Goal: Task Accomplishment & Management: Use online tool/utility

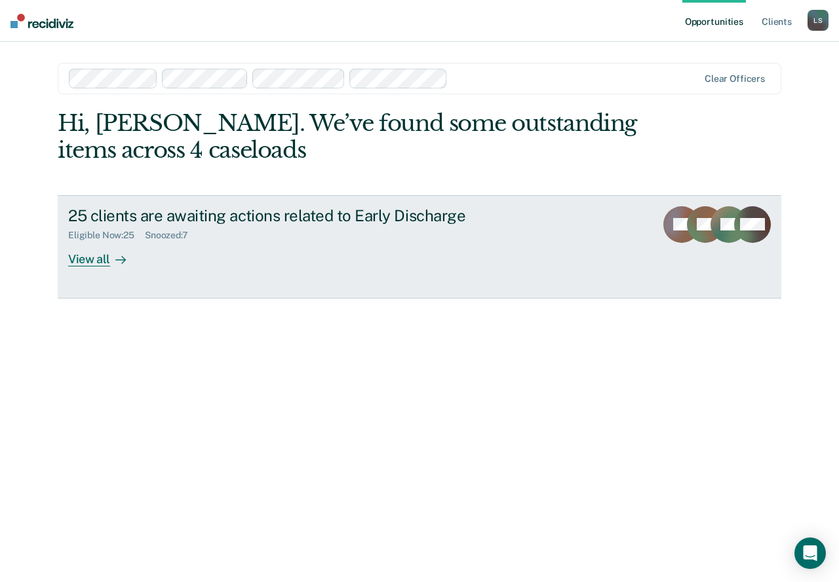
click at [92, 259] on div "View all" at bounding box center [104, 254] width 73 height 26
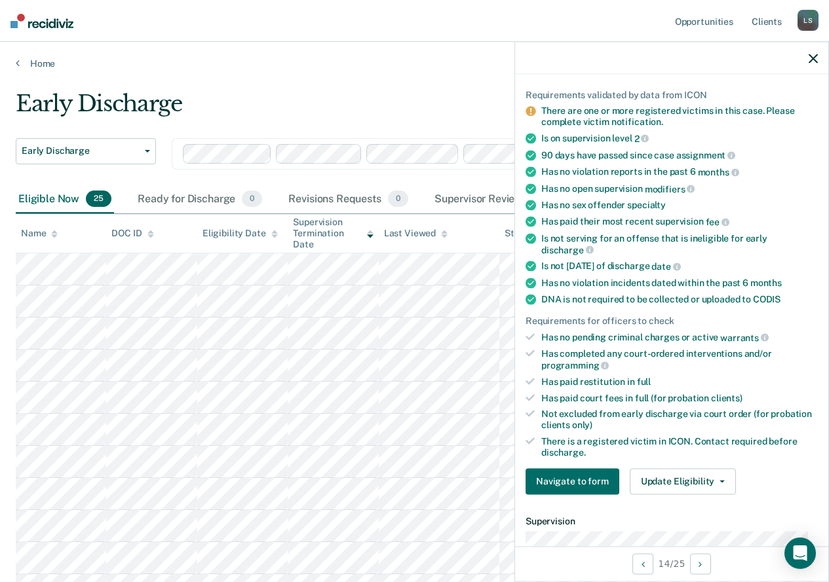
scroll to position [262, 0]
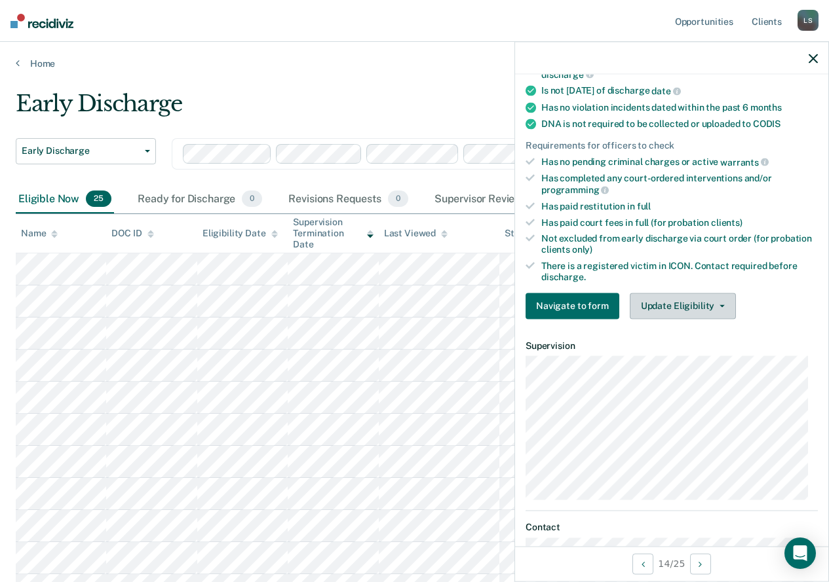
click at [670, 307] on button "Update Eligibility" at bounding box center [683, 306] width 106 height 26
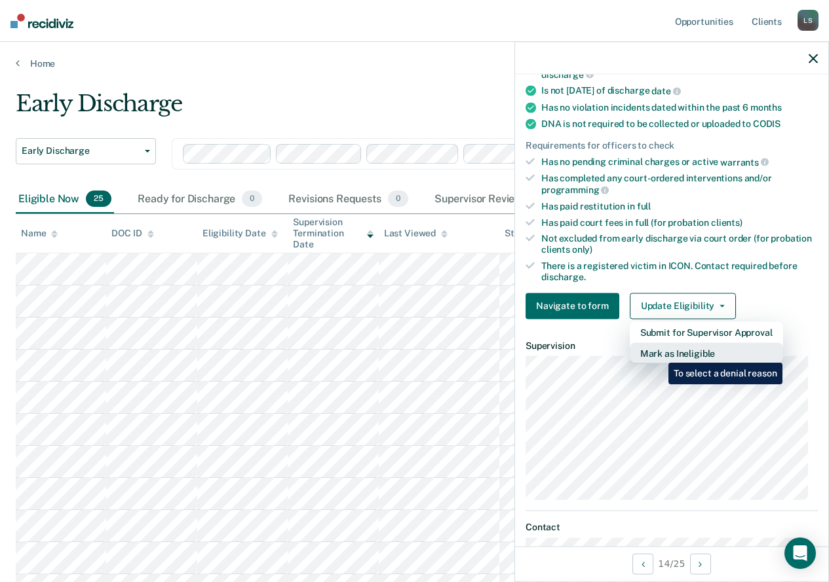
click at [658, 353] on button "Mark as Ineligible" at bounding box center [706, 353] width 153 height 21
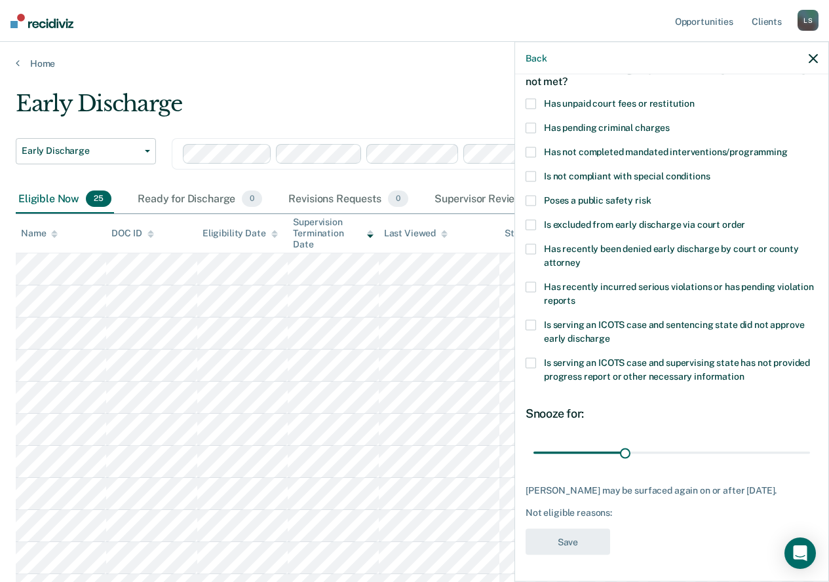
scroll to position [86, 0]
click at [532, 195] on span at bounding box center [530, 200] width 10 height 10
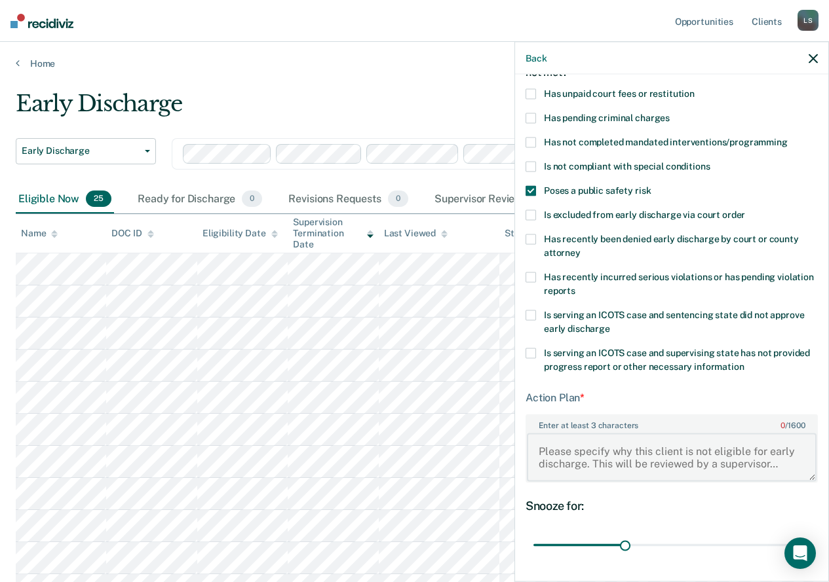
click at [543, 444] on textarea "Enter at least 3 characters 0 / 1600" at bounding box center [672, 457] width 290 height 48
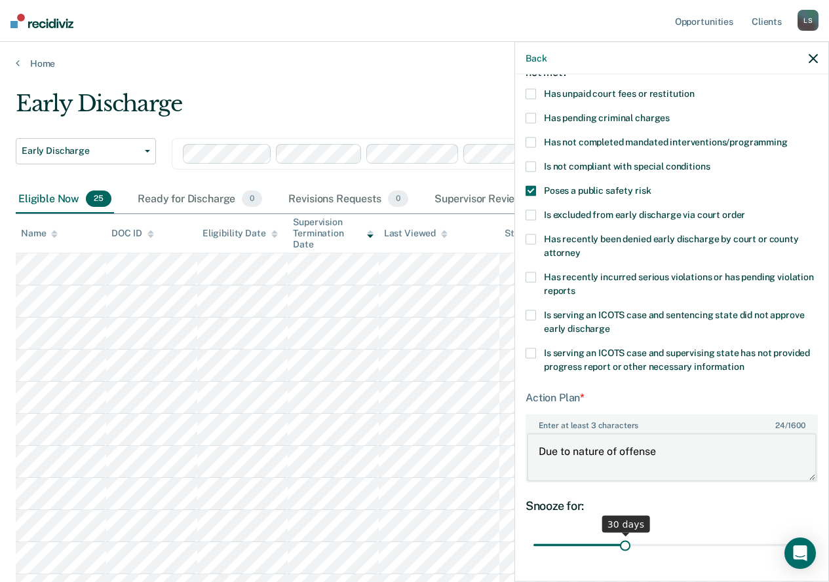
type textarea "Due to nature of offense"
drag, startPoint x: 622, startPoint y: 546, endPoint x: 708, endPoint y: 544, distance: 85.8
type input "60"
click at [708, 547] on input "range" at bounding box center [671, 545] width 276 height 23
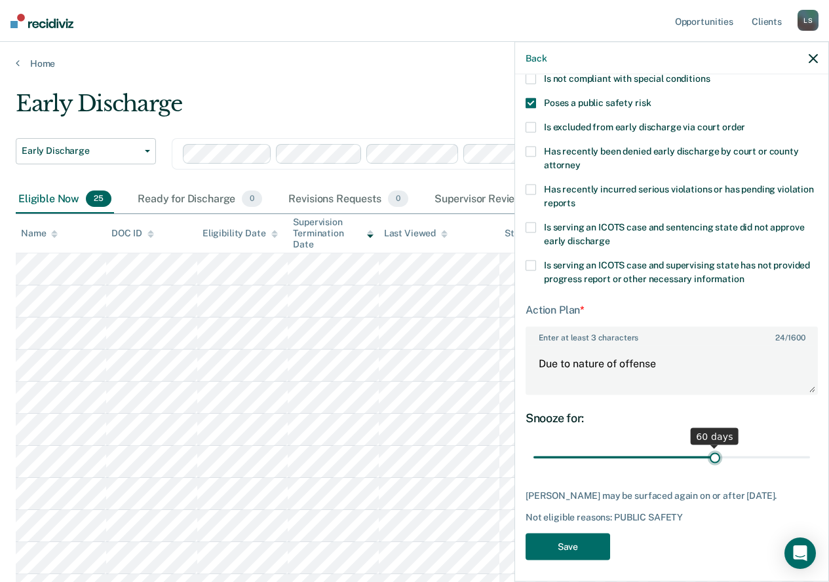
scroll to position [177, 0]
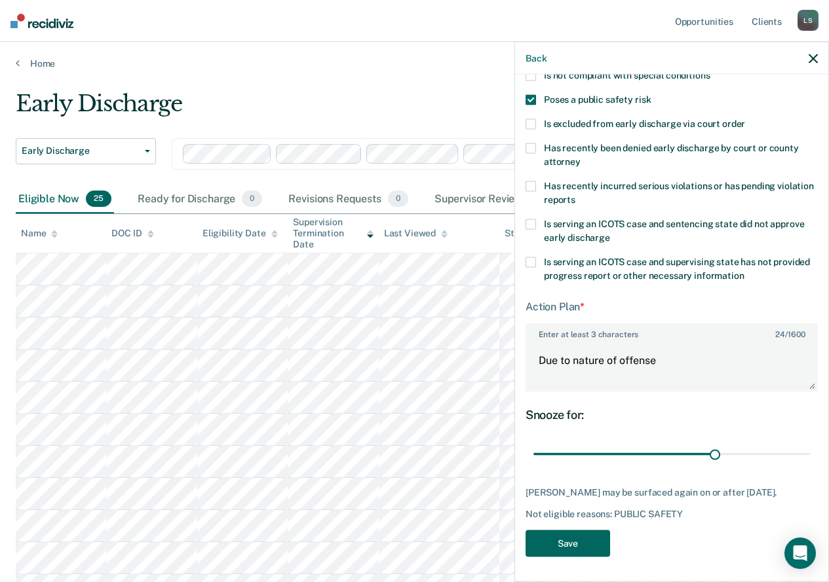
click at [565, 544] on button "Save" at bounding box center [567, 544] width 85 height 27
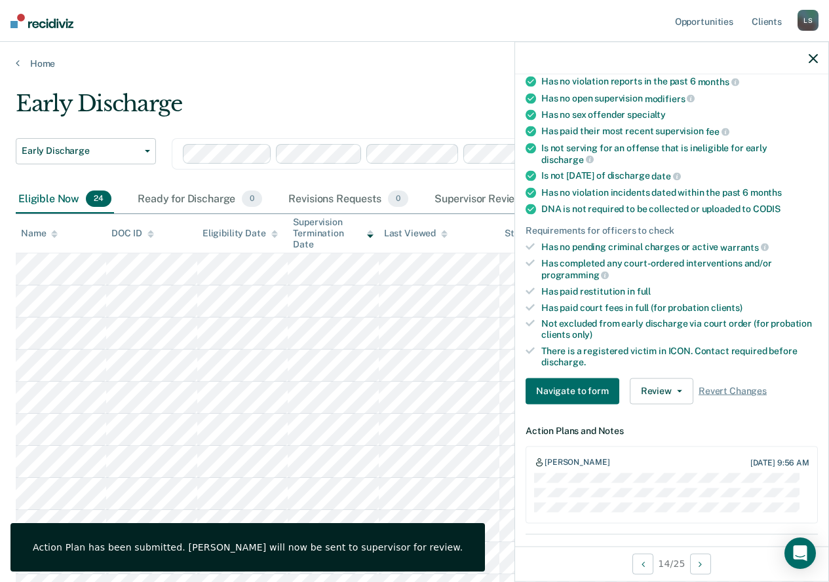
click at [816, 61] on icon "button" at bounding box center [812, 58] width 9 height 9
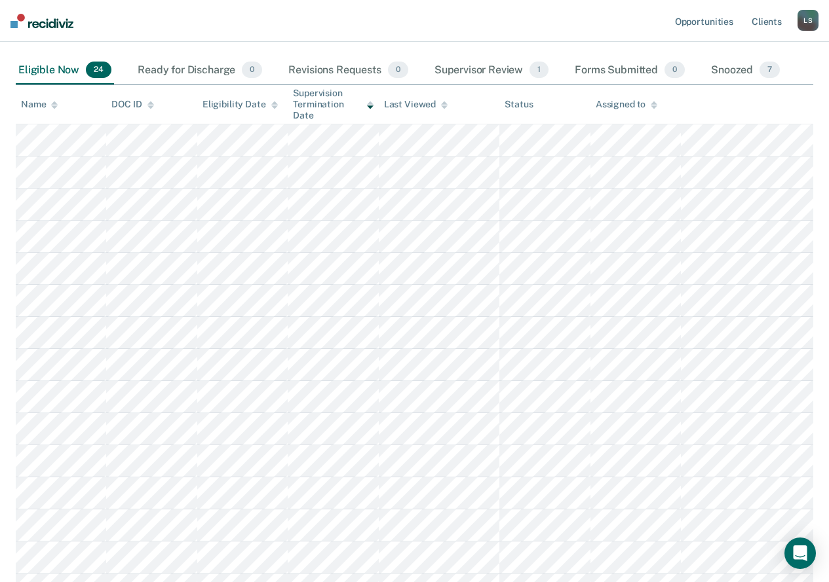
scroll to position [0, 0]
